Goal: Task Accomplishment & Management: Complete application form

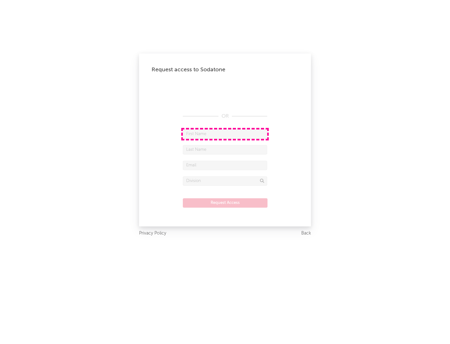
click at [225, 134] on input "text" at bounding box center [225, 133] width 84 height 9
type input "[PERSON_NAME]"
click at [225, 149] on input "text" at bounding box center [225, 149] width 84 height 9
type input "[PERSON_NAME]"
click at [225, 165] on input "text" at bounding box center [225, 165] width 84 height 9
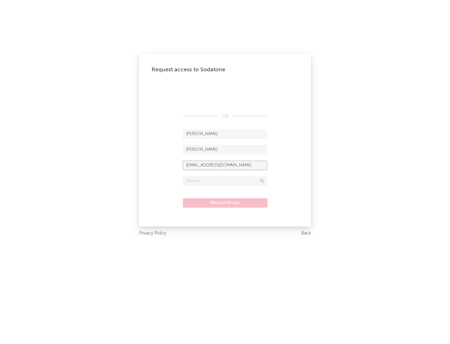
type input "[EMAIL_ADDRESS][DOMAIN_NAME]"
click at [225, 181] on input "text" at bounding box center [225, 180] width 84 height 9
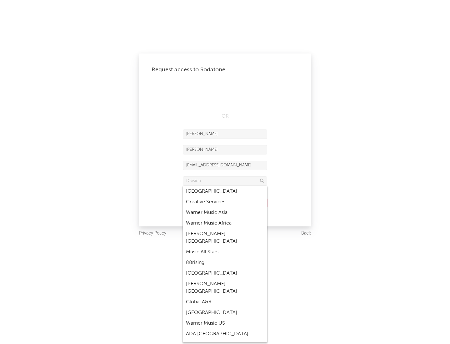
click at [225, 246] on div "Music All Stars" at bounding box center [225, 251] width 84 height 11
type input "Music All Stars"
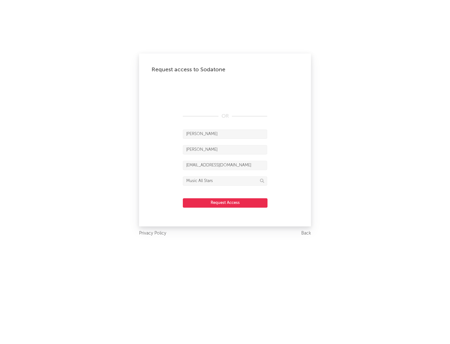
click at [225, 202] on button "Request Access" at bounding box center [225, 202] width 85 height 9
